Goal: Contribute content

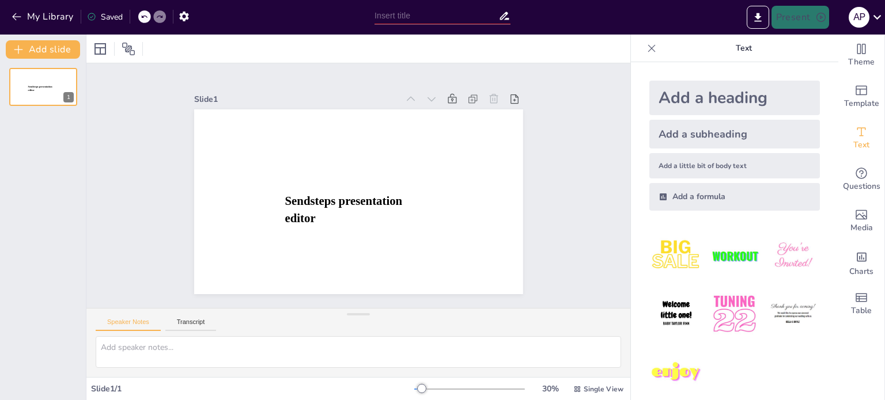
type input "Cathay Pacific: Value Deck"
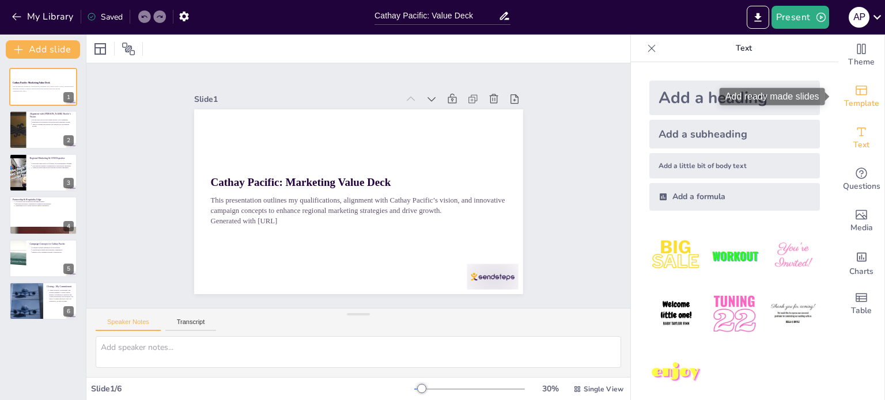
click at [857, 100] on span "Template" at bounding box center [861, 103] width 35 height 13
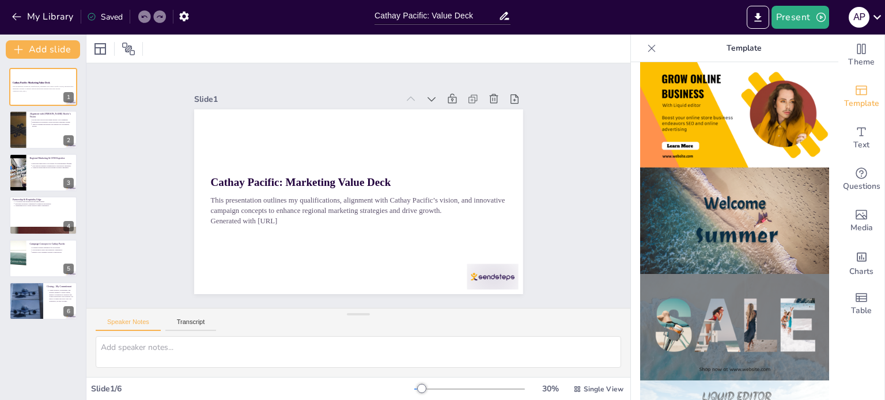
scroll to position [316, 0]
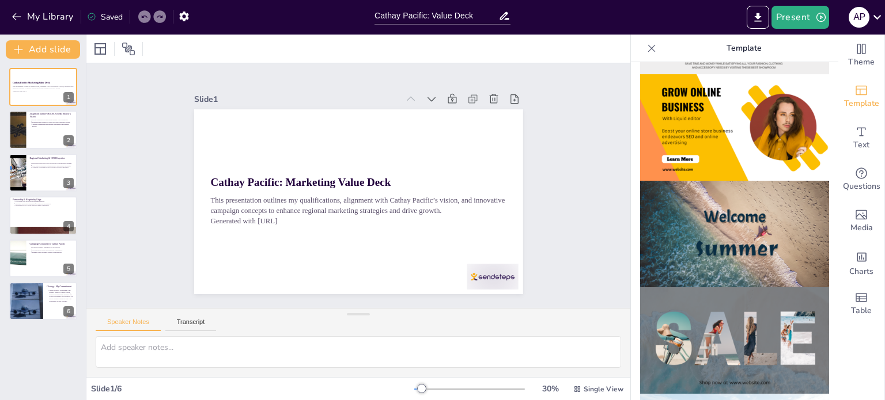
click at [734, 309] on img at bounding box center [734, 340] width 189 height 107
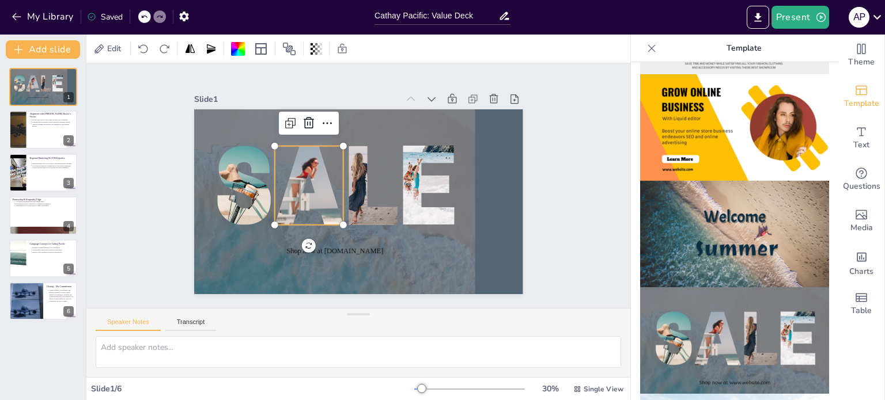
click at [319, 210] on div at bounding box center [315, 161] width 196 height 131
click at [32, 128] on div at bounding box center [43, 130] width 69 height 39
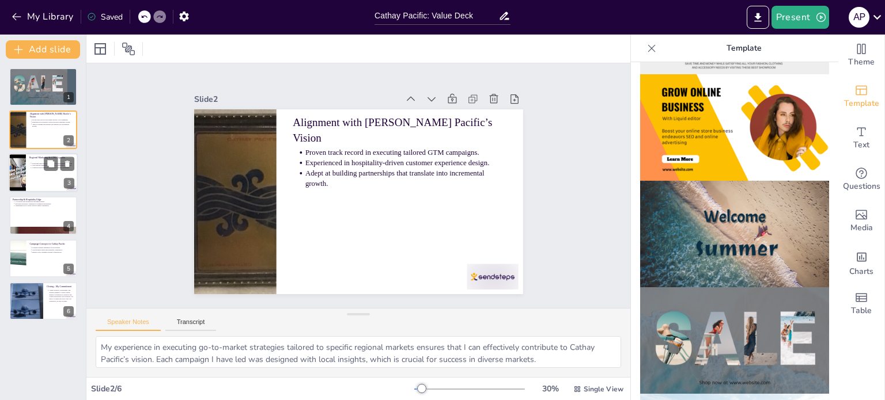
click at [32, 181] on div at bounding box center [43, 172] width 69 height 39
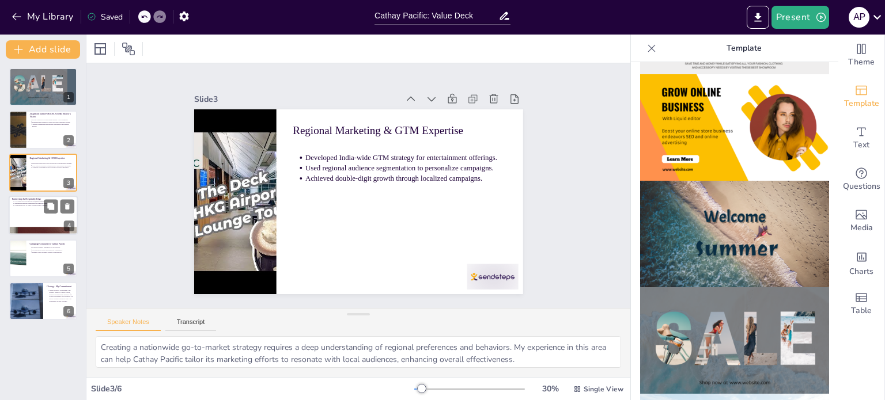
click at [38, 222] on div at bounding box center [43, 215] width 69 height 39
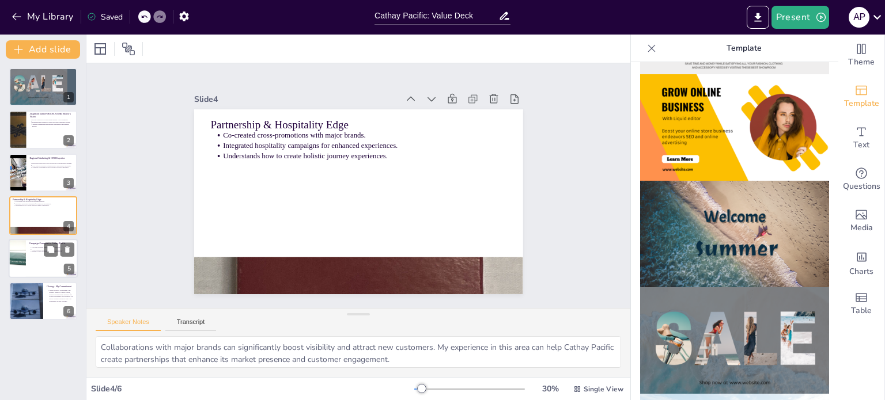
click at [32, 266] on div at bounding box center [43, 258] width 69 height 39
type textarea "Utilizing regional influencers can significantly enhance the authenticity and r…"
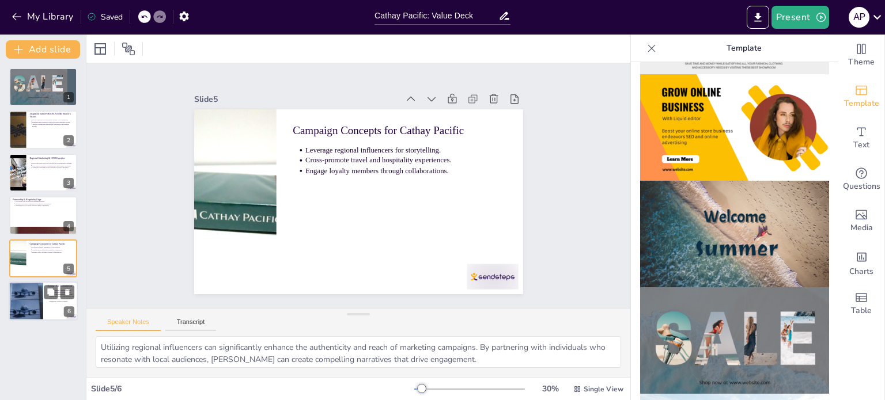
click at [21, 310] on div at bounding box center [26, 301] width 52 height 39
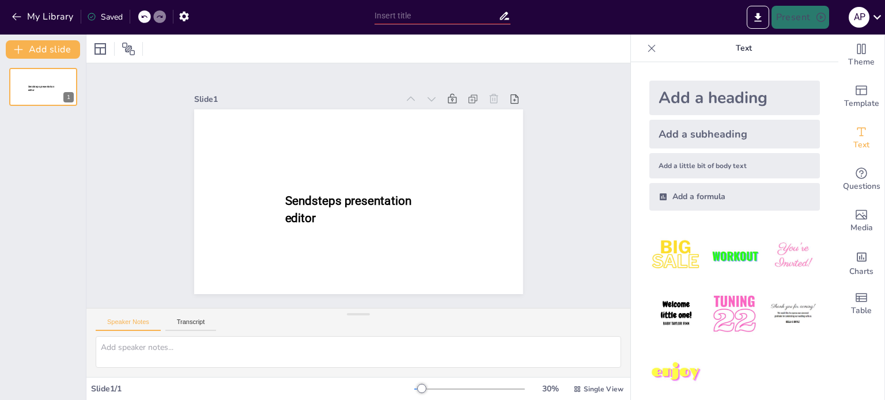
type input "Cathay Pacific: Value Deck"
